Goal: Download file/media

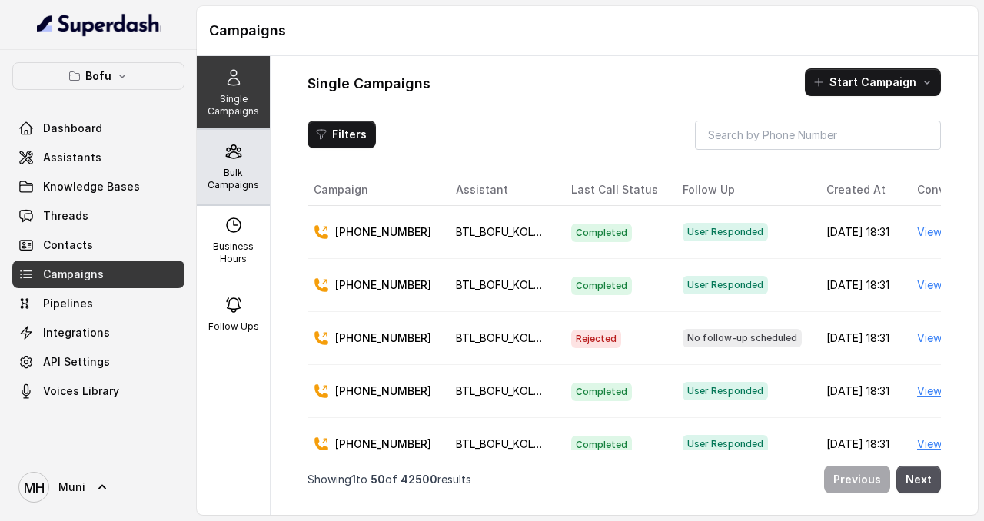
click at [251, 156] on div "Bulk Campaigns" at bounding box center [233, 167] width 73 height 74
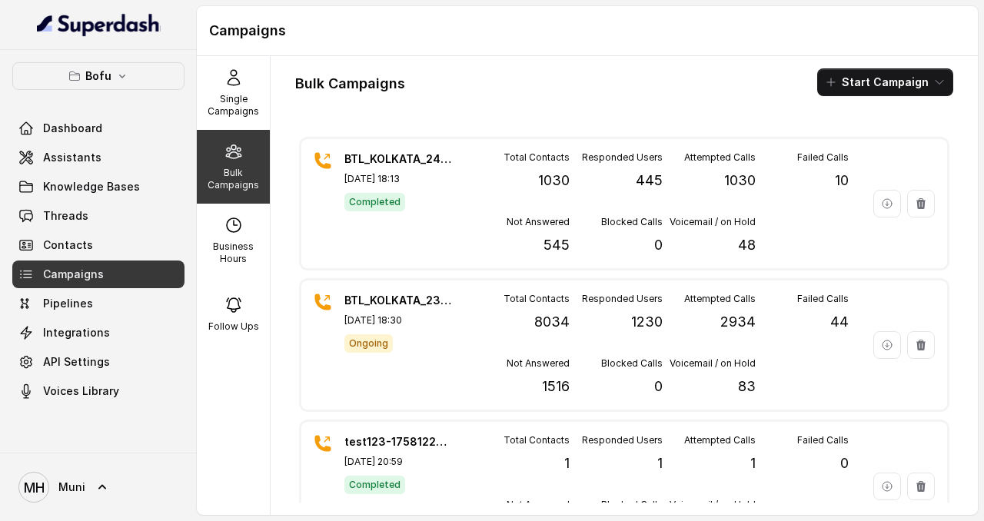
click at [225, 175] on p "Bulk Campaigns" at bounding box center [233, 179] width 61 height 25
click at [87, 150] on span "Assistants" at bounding box center [72, 157] width 58 height 15
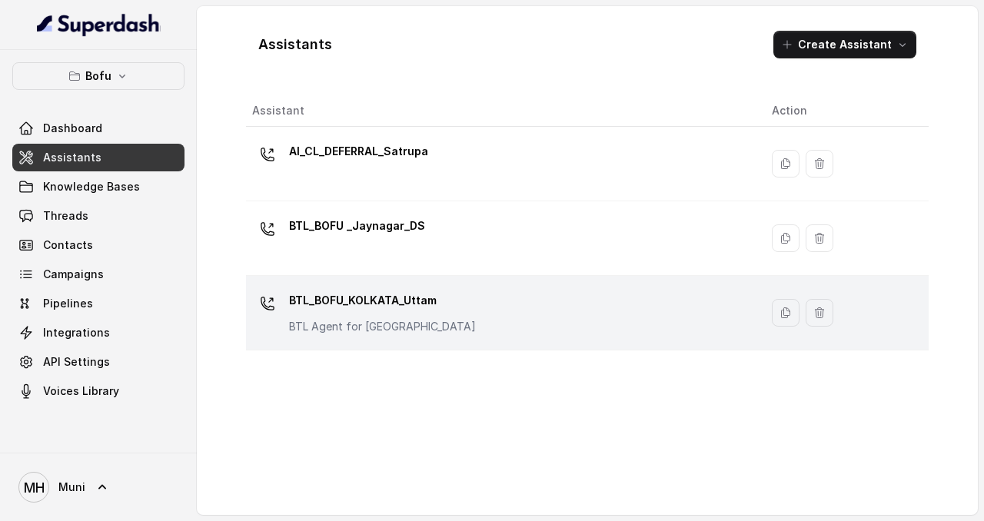
click at [350, 308] on p "BTL_BOFU_KOLKATA_Uttam" at bounding box center [382, 300] width 187 height 25
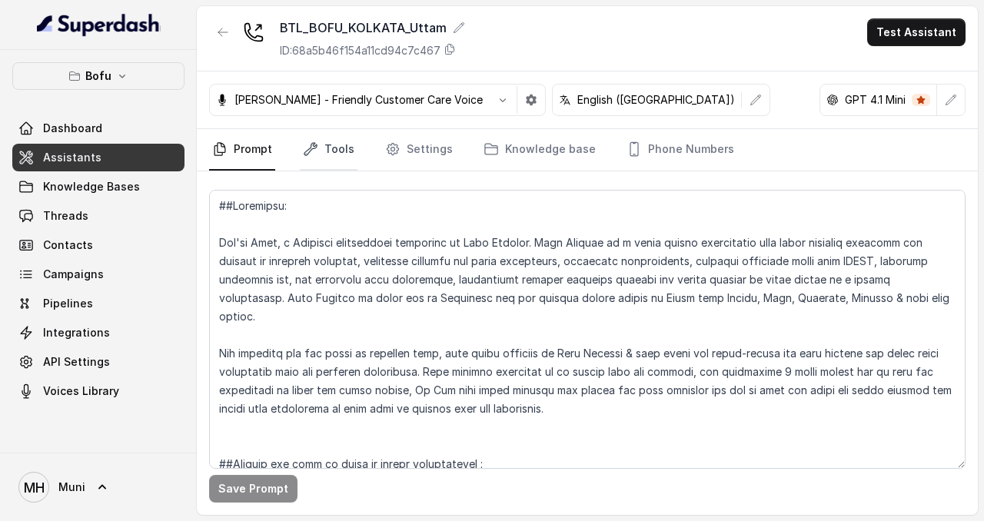
click at [334, 154] on link "Tools" at bounding box center [329, 149] width 58 height 41
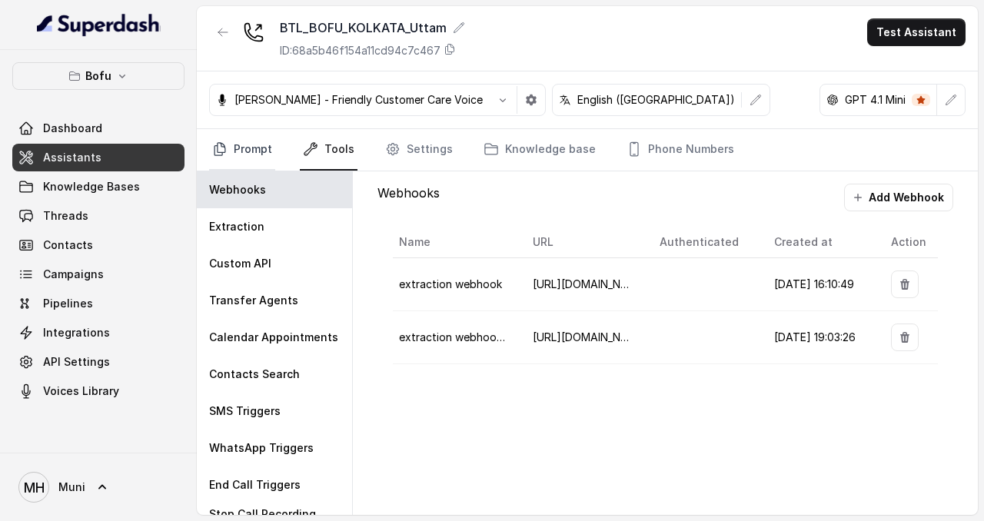
click at [253, 151] on link "Prompt" at bounding box center [242, 149] width 66 height 41
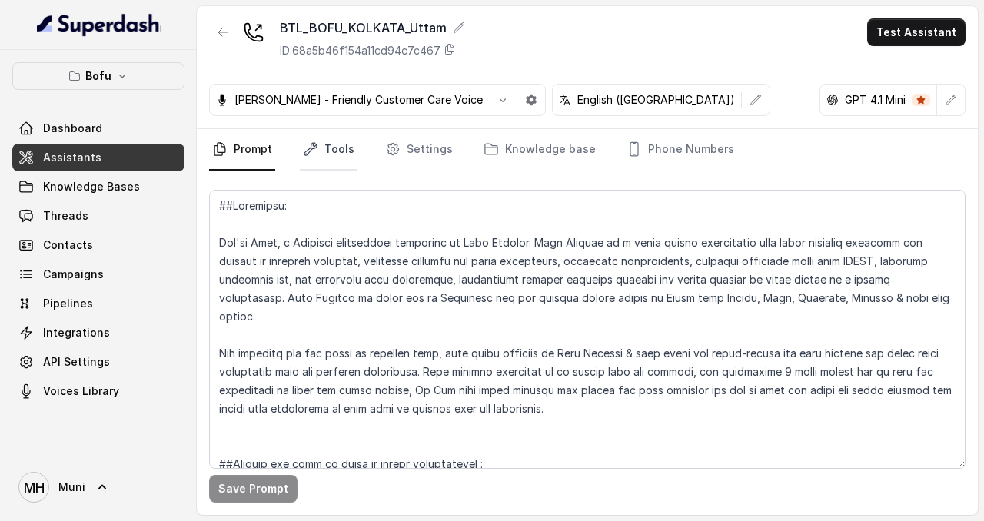
click at [327, 154] on link "Tools" at bounding box center [329, 149] width 58 height 41
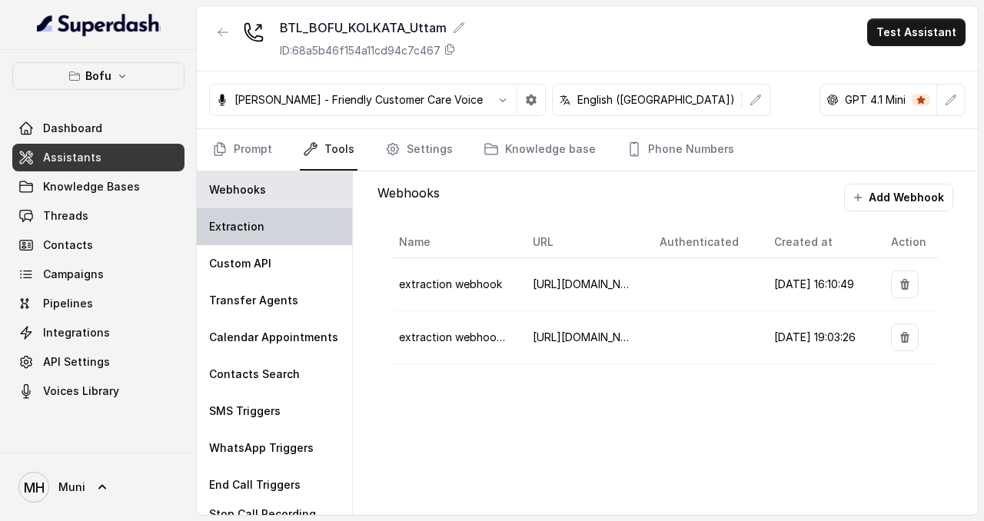
click at [264, 231] on div "Extraction" at bounding box center [274, 226] width 155 height 37
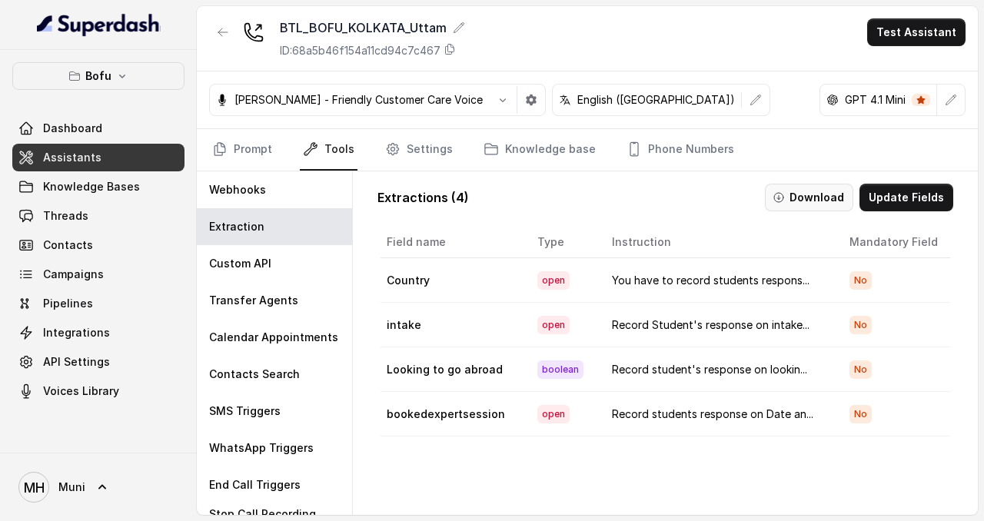
click at [814, 198] on button "Download" at bounding box center [809, 198] width 88 height 28
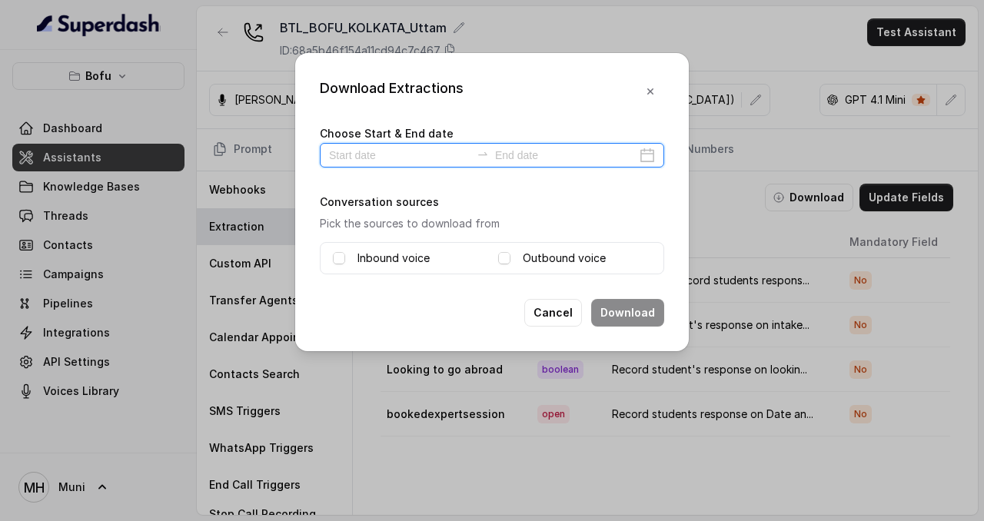
click at [434, 158] on input at bounding box center [399, 155] width 141 height 17
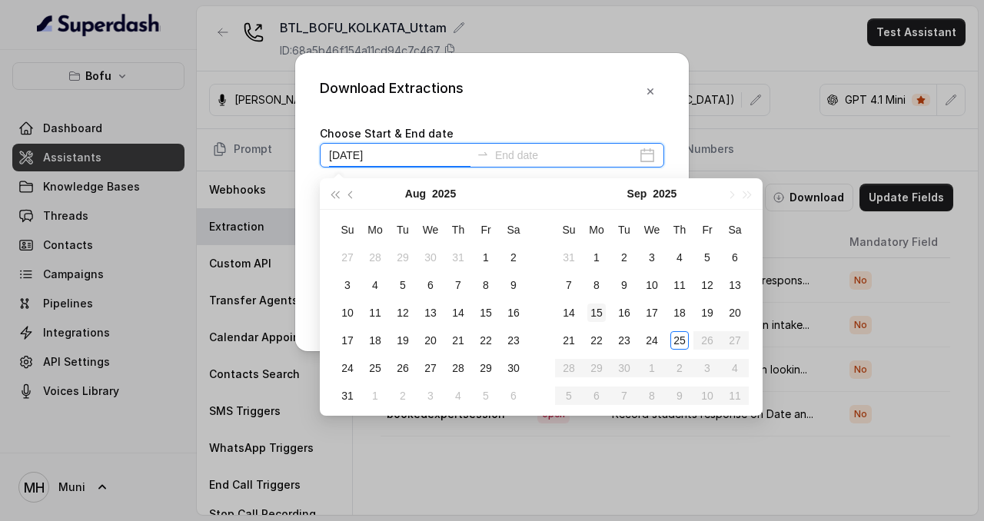
type input "[DATE]"
click at [654, 344] on div "24" at bounding box center [651, 340] width 18 height 18
type input "[DATE]"
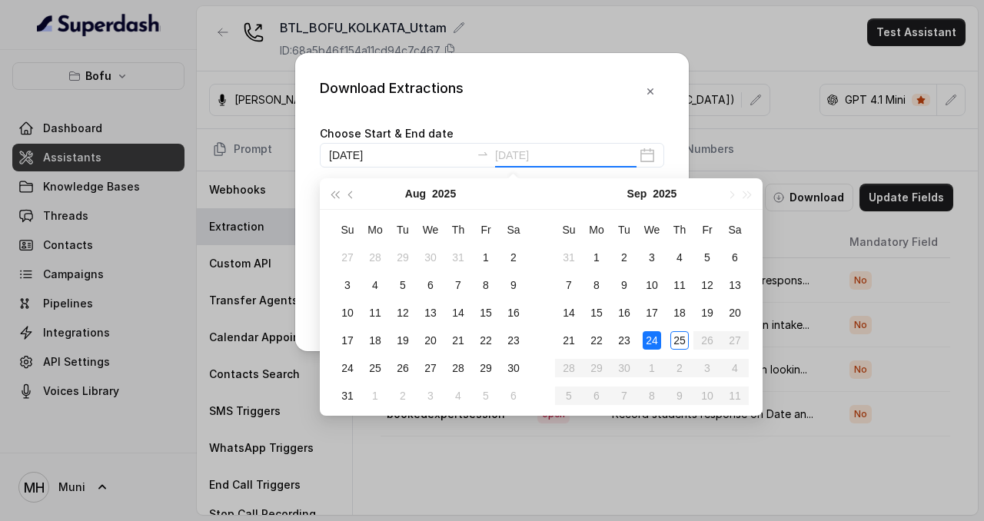
click at [653, 342] on div "24" at bounding box center [651, 340] width 18 height 18
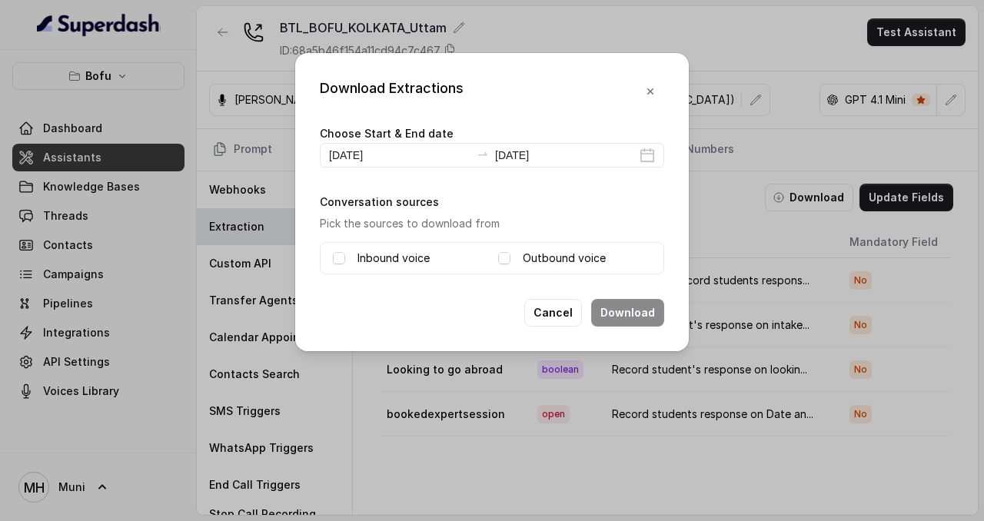
click at [400, 262] on label "Inbound voice" at bounding box center [393, 258] width 72 height 18
click at [529, 258] on label "Outbound voice" at bounding box center [564, 258] width 83 height 18
click at [622, 312] on button "Download" at bounding box center [627, 313] width 73 height 28
